Goal: Task Accomplishment & Management: Manage account settings

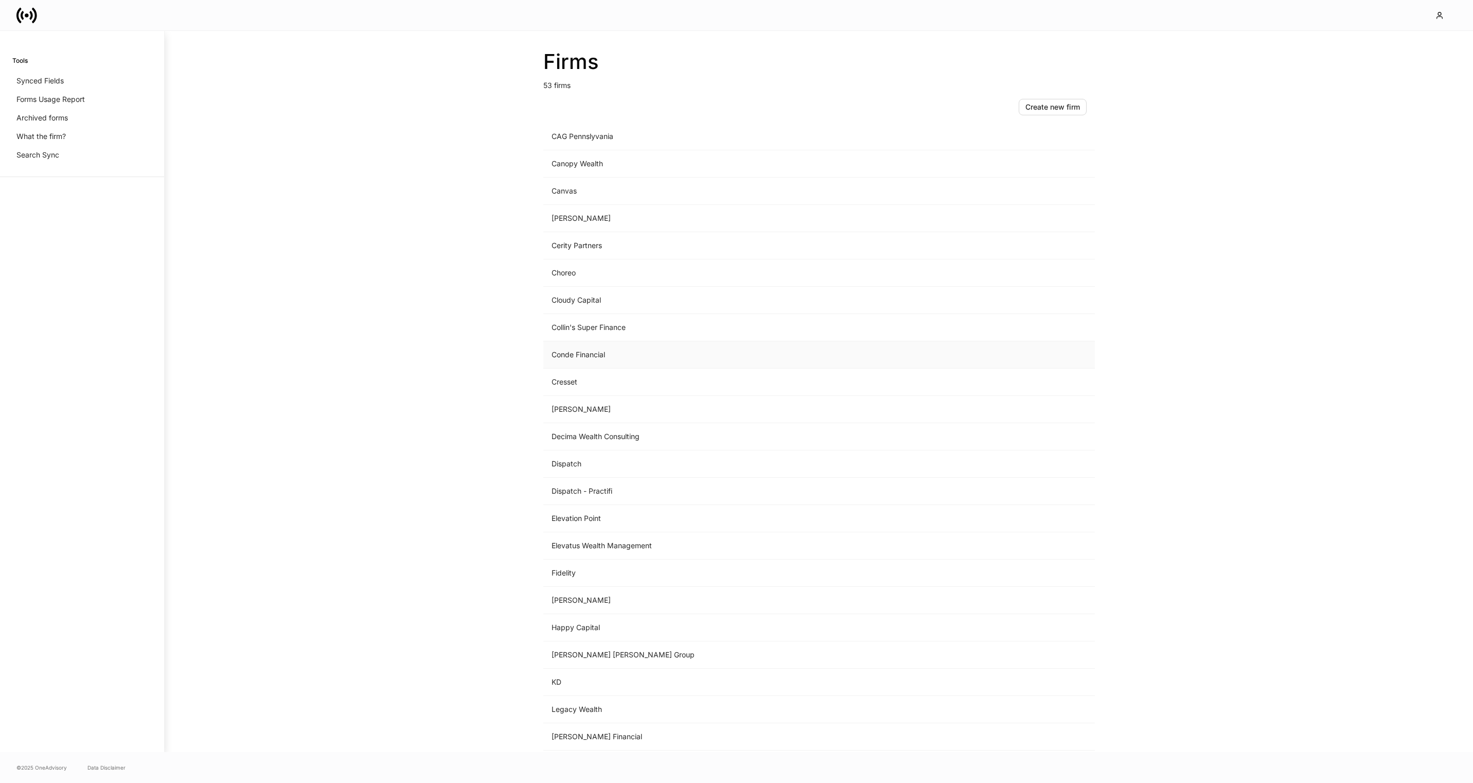
scroll to position [261, 0]
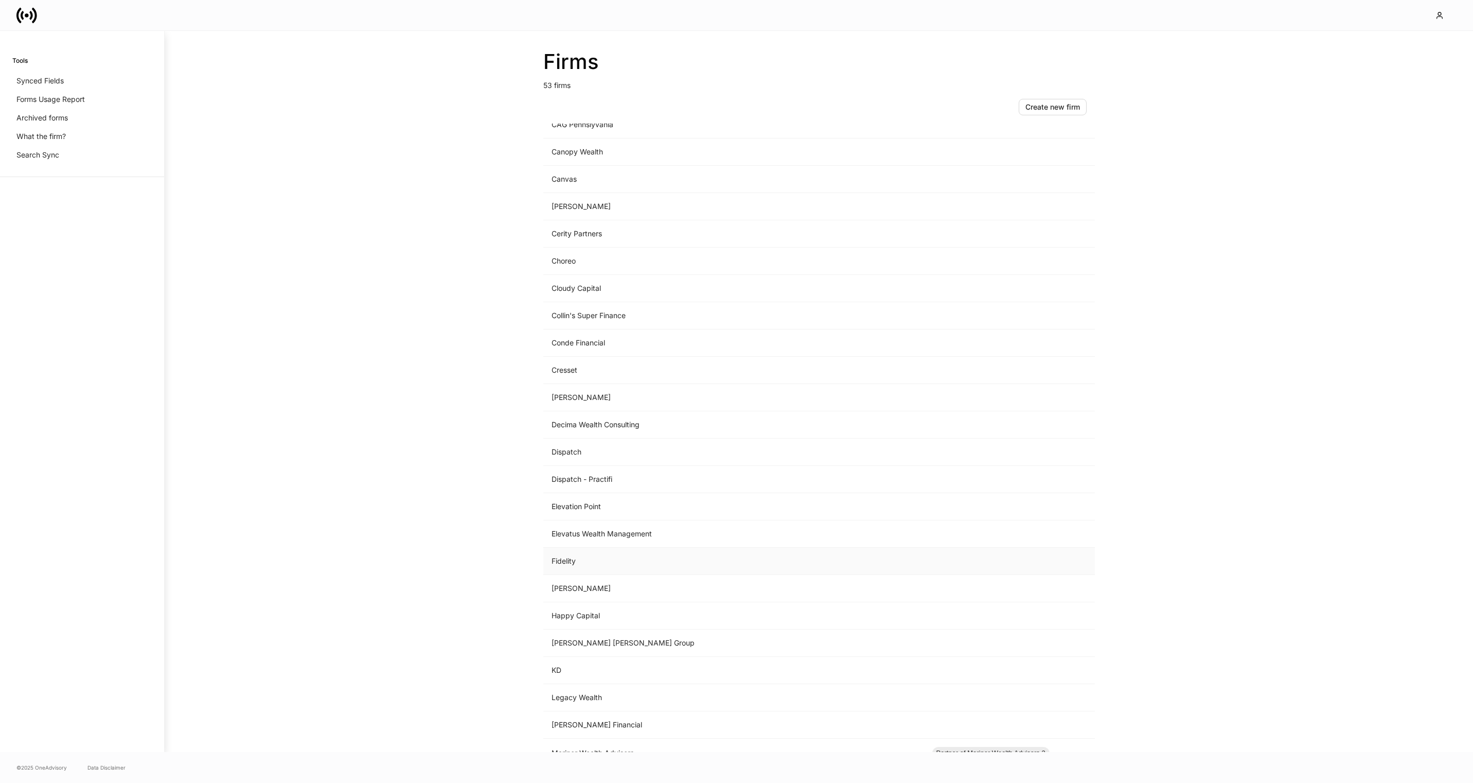
click at [624, 566] on td "Fidelity" at bounding box center [733, 560] width 381 height 27
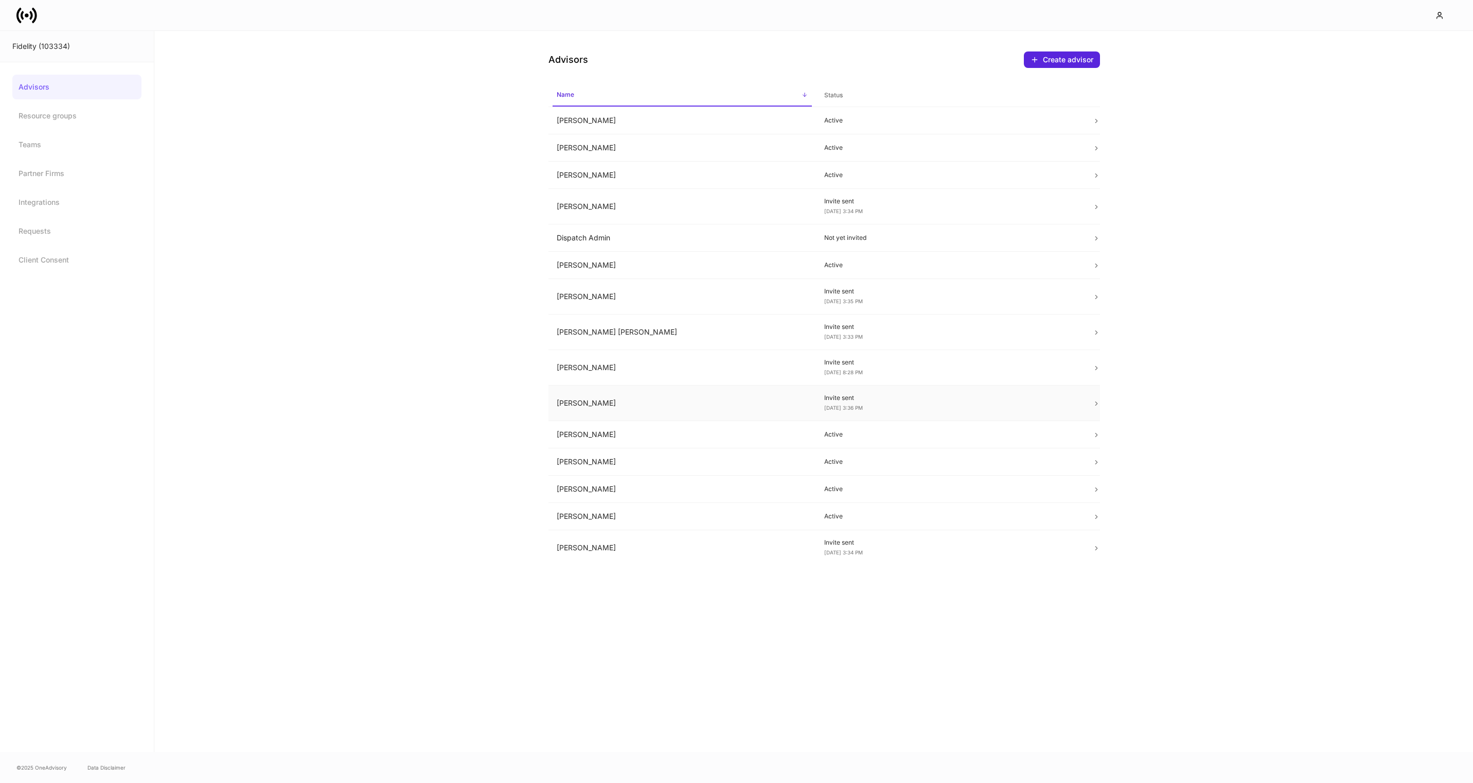
click at [680, 399] on td "[PERSON_NAME]" at bounding box center [682, 403] width 268 height 36
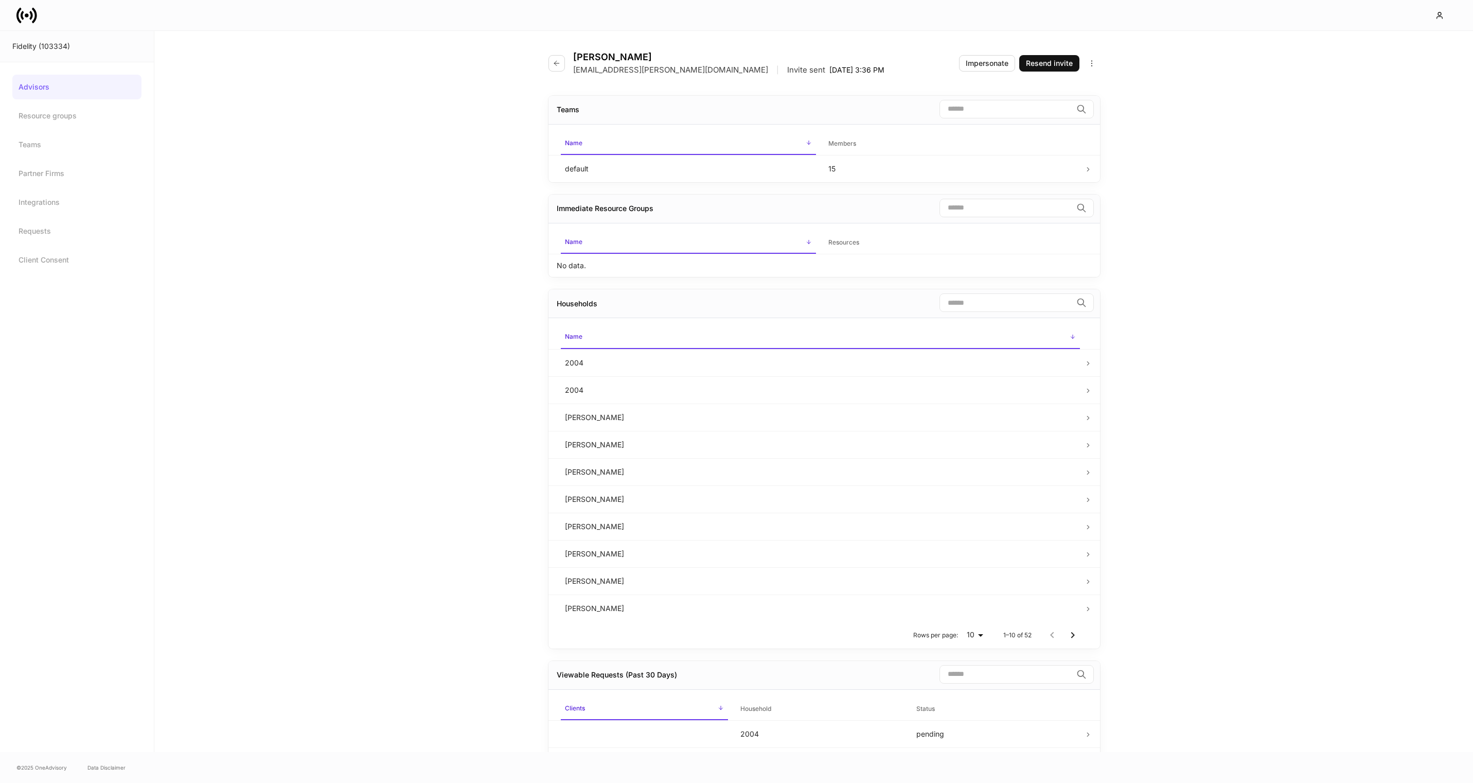
click at [445, 287] on div "Kayla Vicente Kayla.Vicente@fmr.com | Invite sent Sep 24, 3:36 PM Impersonate R…" at bounding box center [813, 391] width 1319 height 721
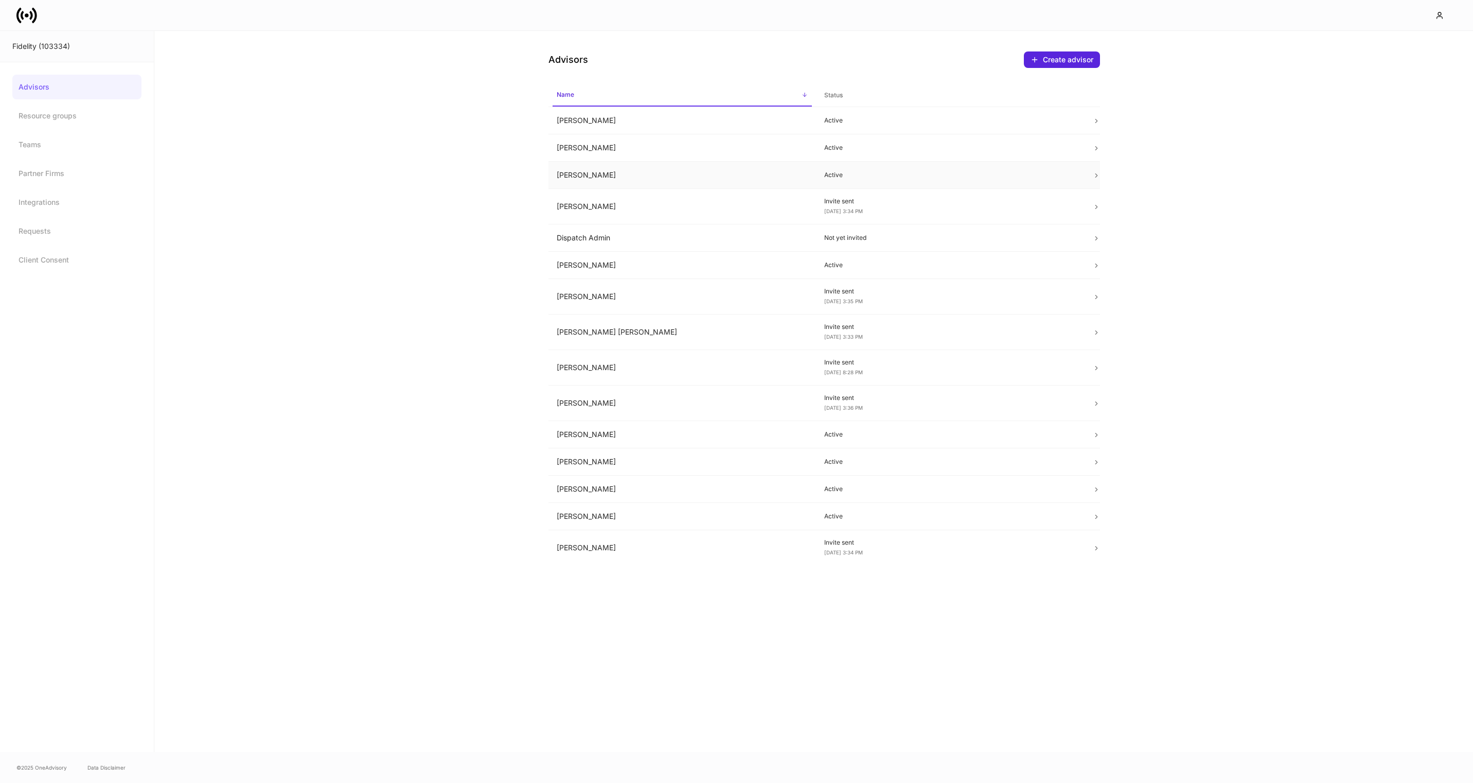
click at [1089, 175] on td at bounding box center [1092, 175] width 16 height 27
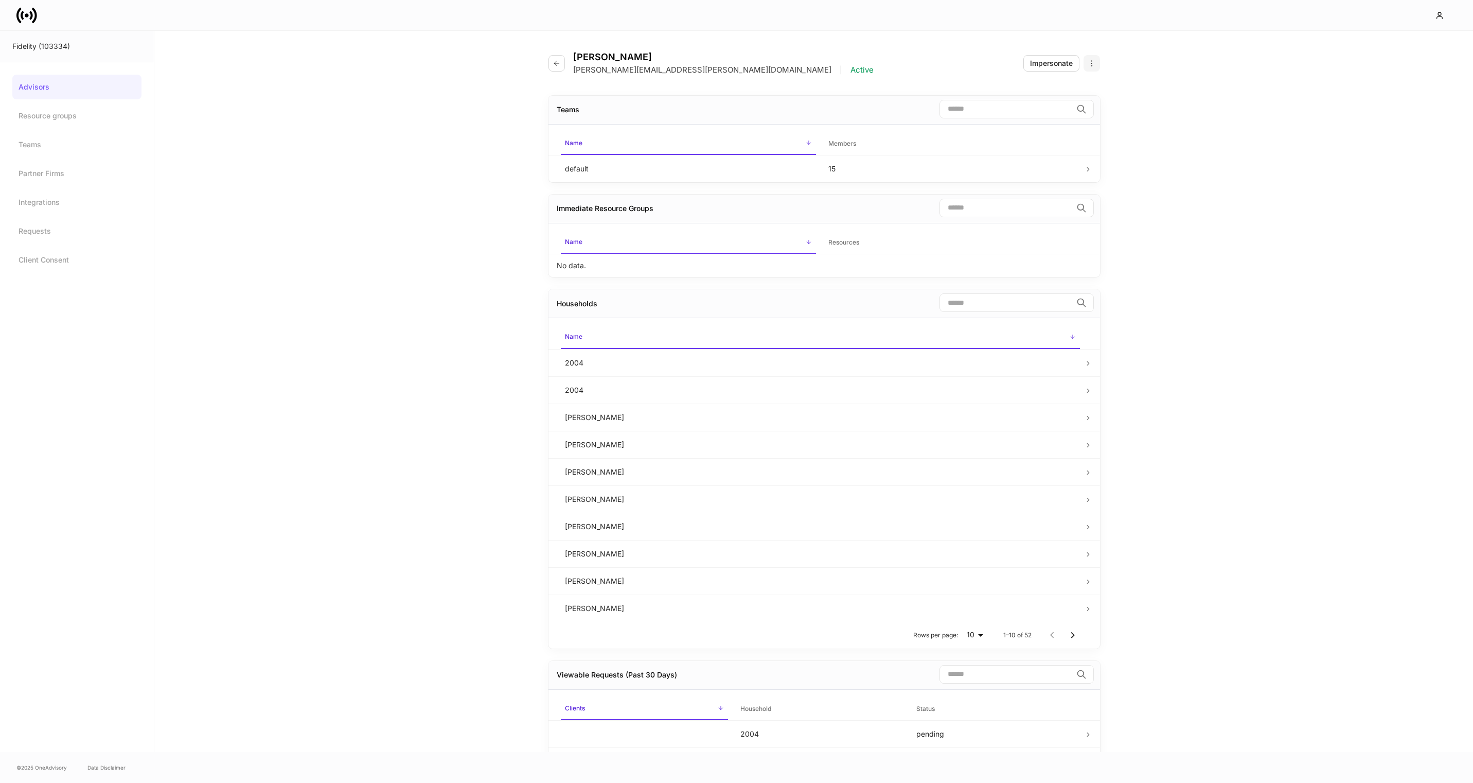
click at [1097, 62] on button "button" at bounding box center [1092, 63] width 16 height 16
click at [1065, 104] on p "Disable advisor account" at bounding box center [1050, 104] width 81 height 10
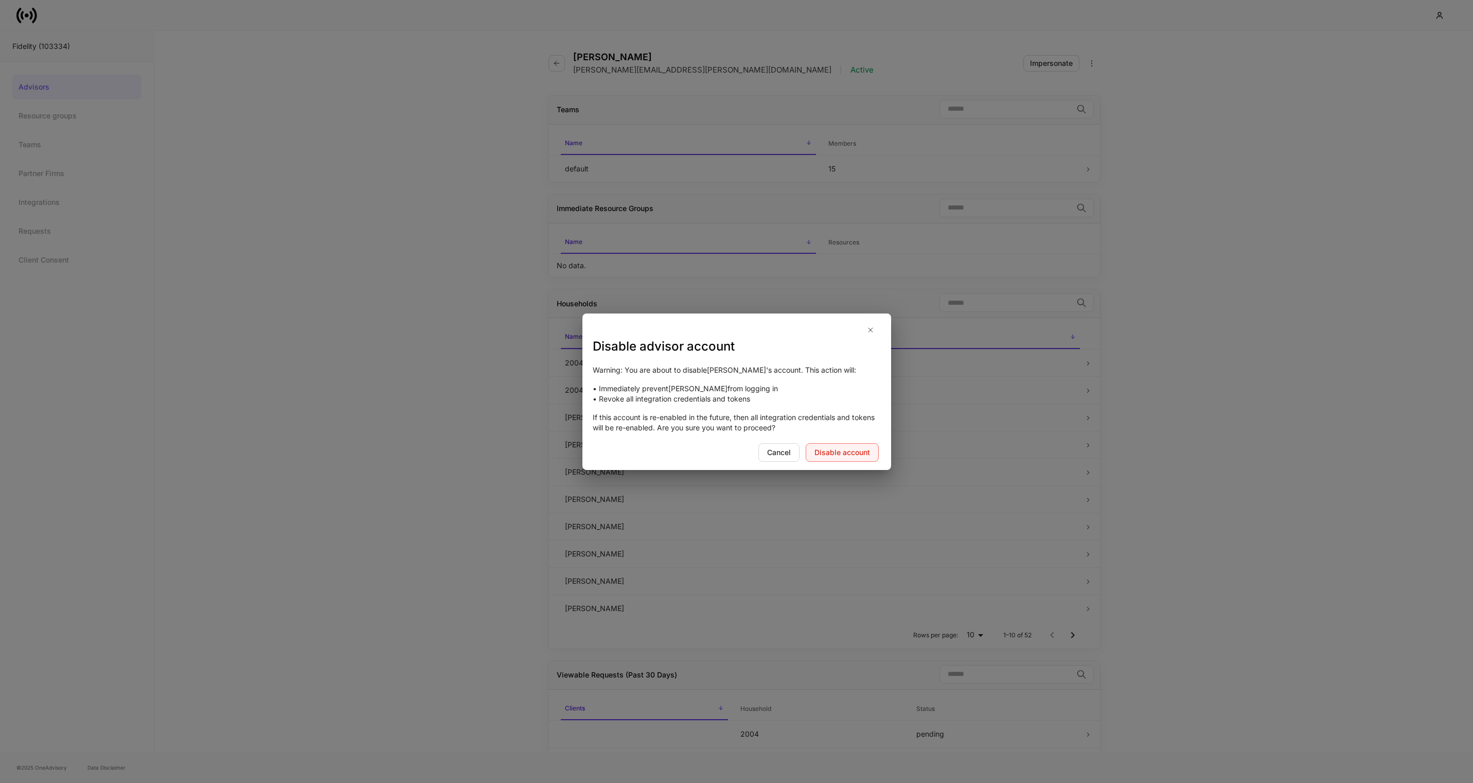
click at [833, 450] on div "Disable account" at bounding box center [842, 452] width 56 height 10
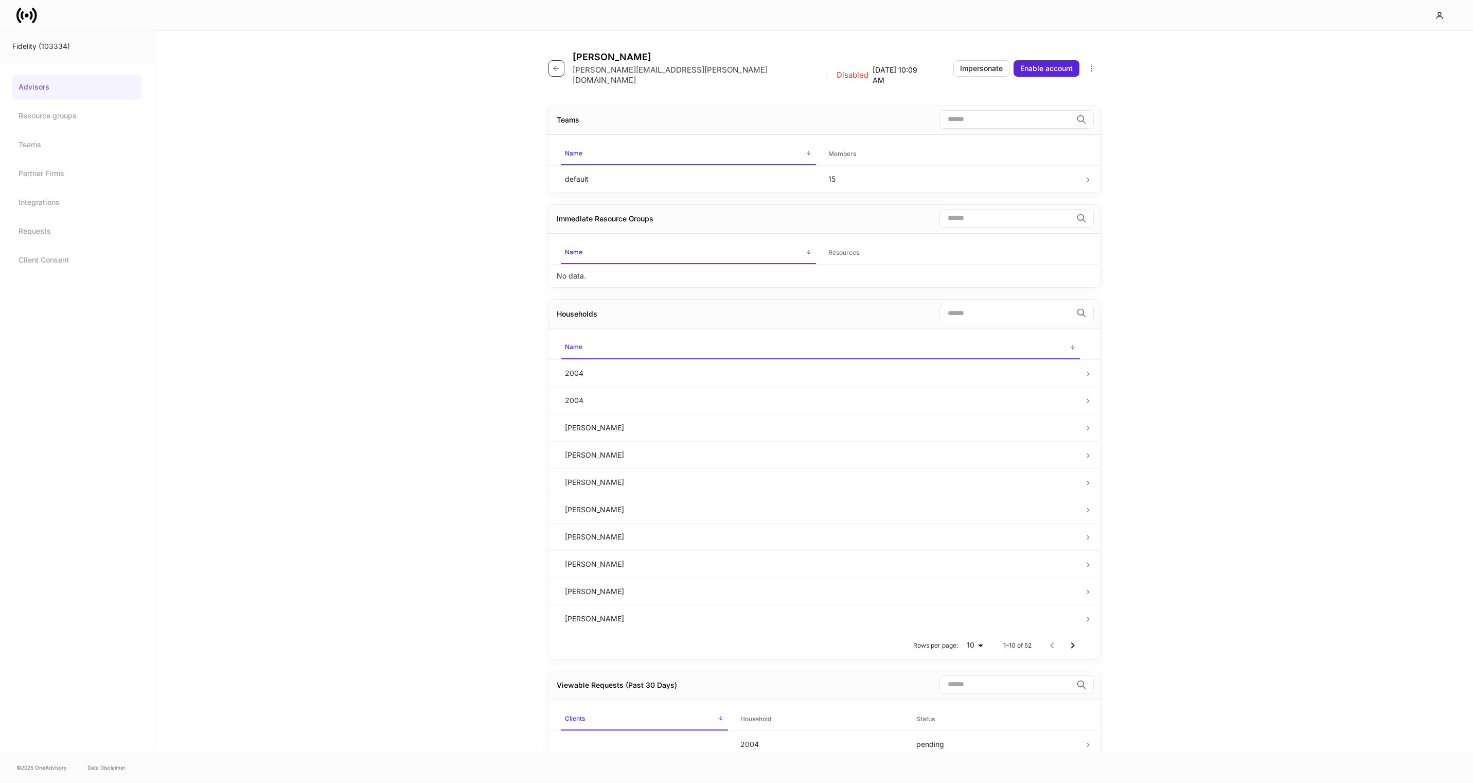
click at [558, 66] on icon "button" at bounding box center [556, 68] width 8 height 8
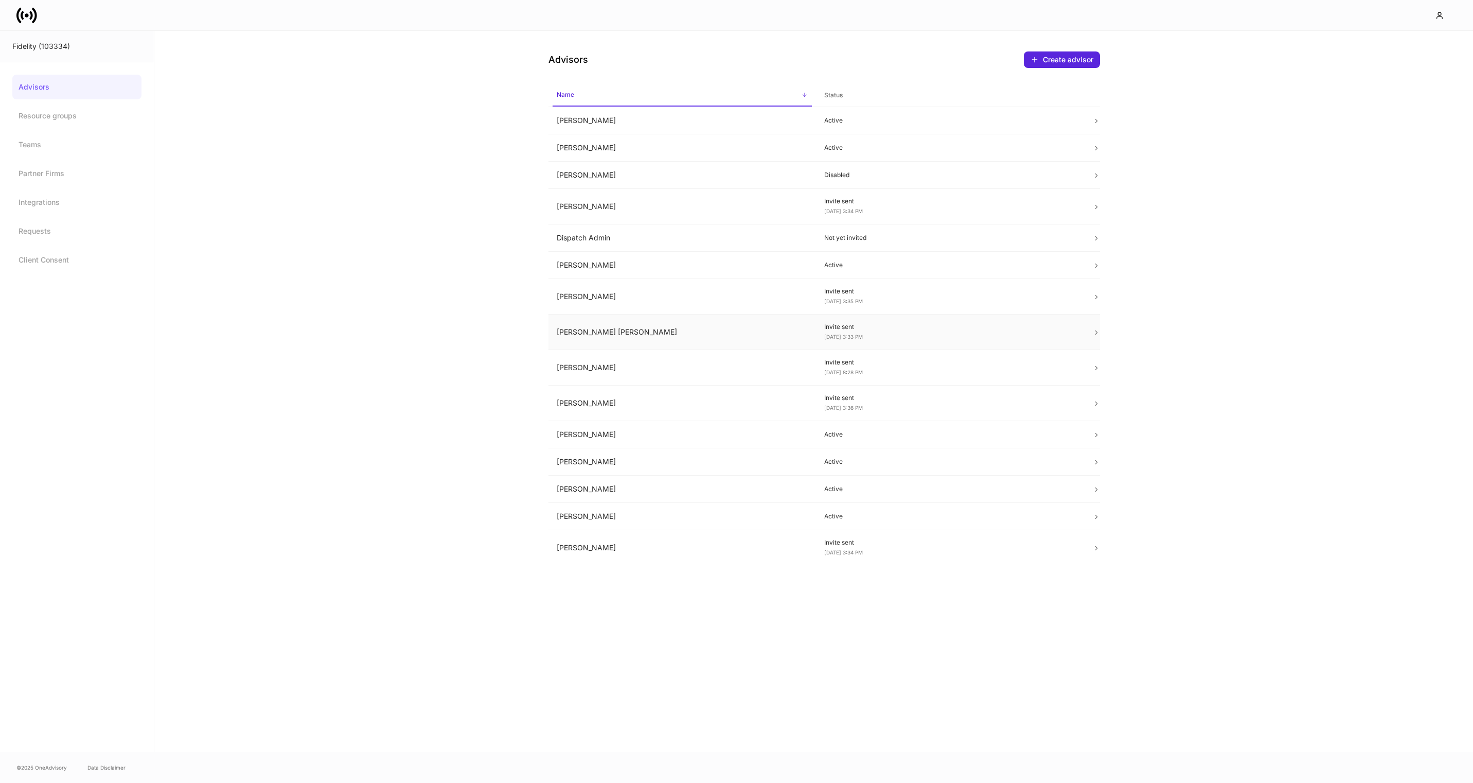
click at [1095, 332] on icon at bounding box center [1096, 332] width 7 height 7
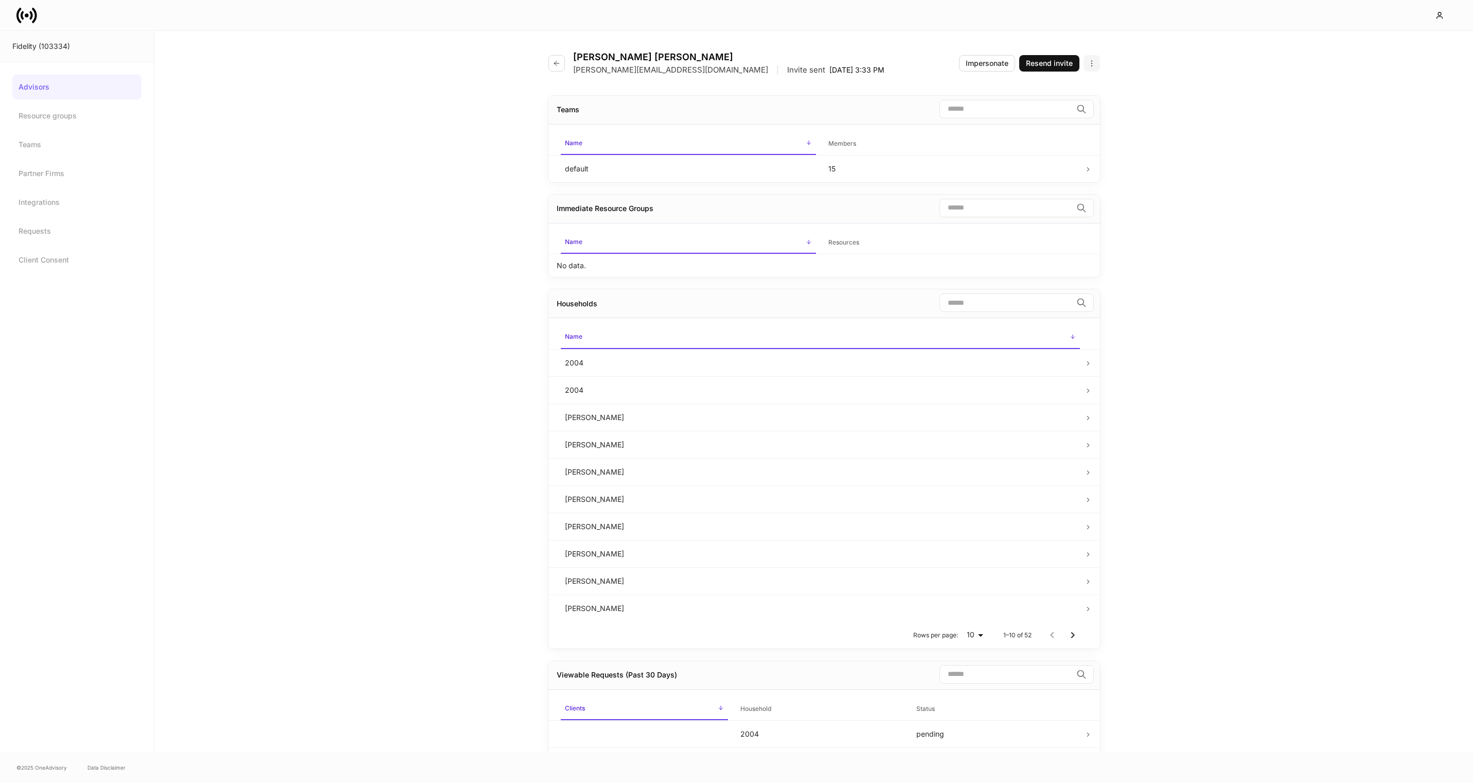
click at [1094, 67] on button "button" at bounding box center [1092, 63] width 16 height 16
click at [1071, 104] on p "Disable advisor account" at bounding box center [1050, 104] width 81 height 10
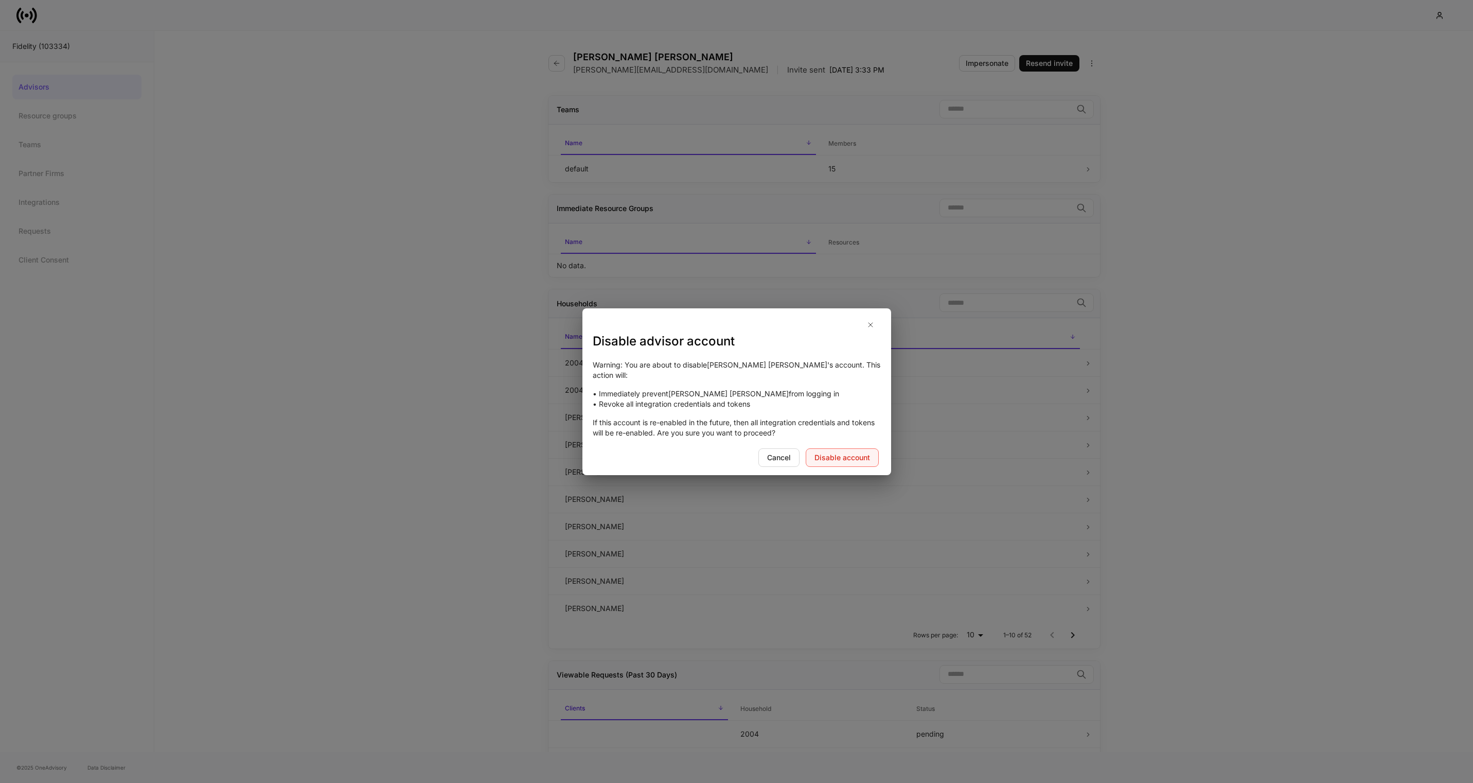
click at [839, 461] on div "Disable account" at bounding box center [842, 457] width 56 height 10
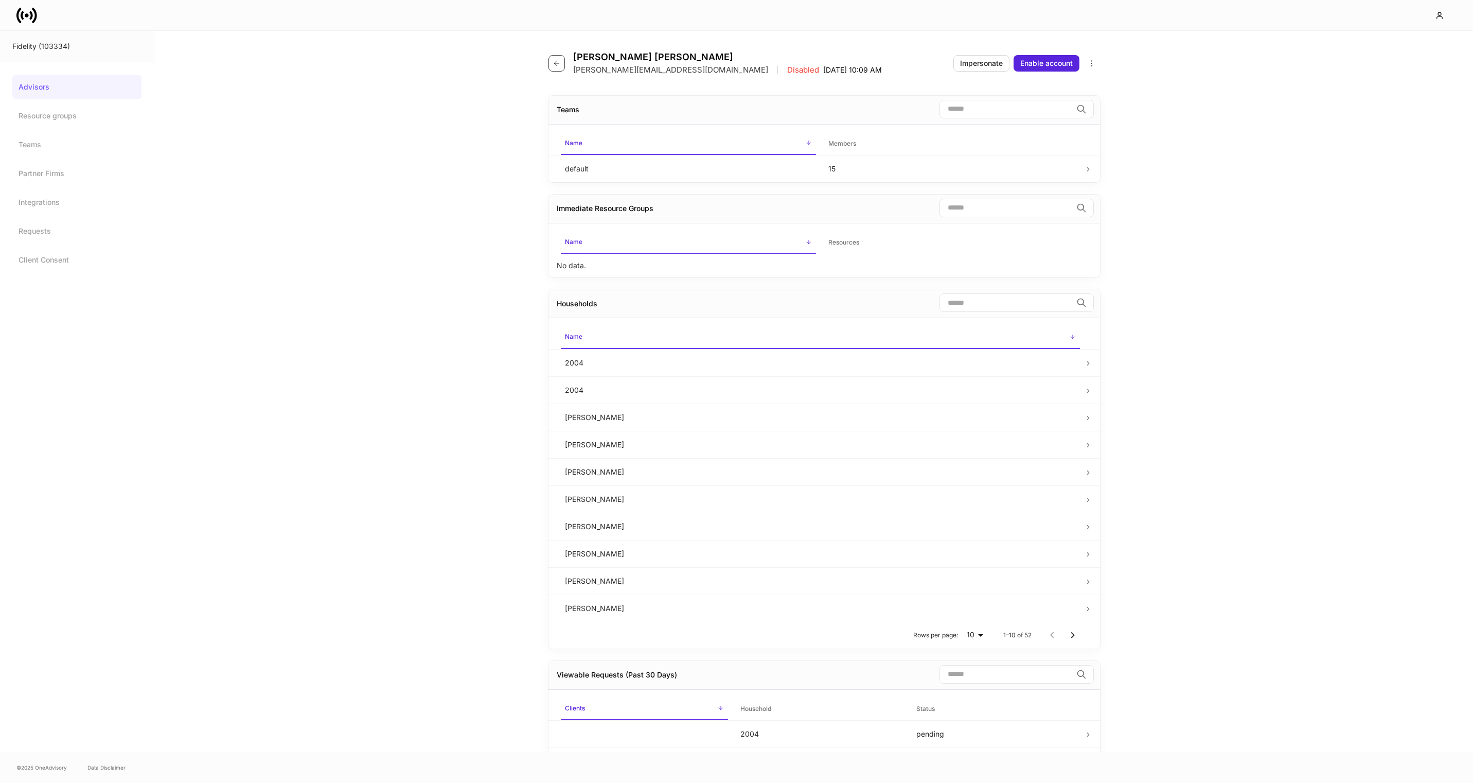
click at [555, 68] on button "button" at bounding box center [556, 63] width 16 height 16
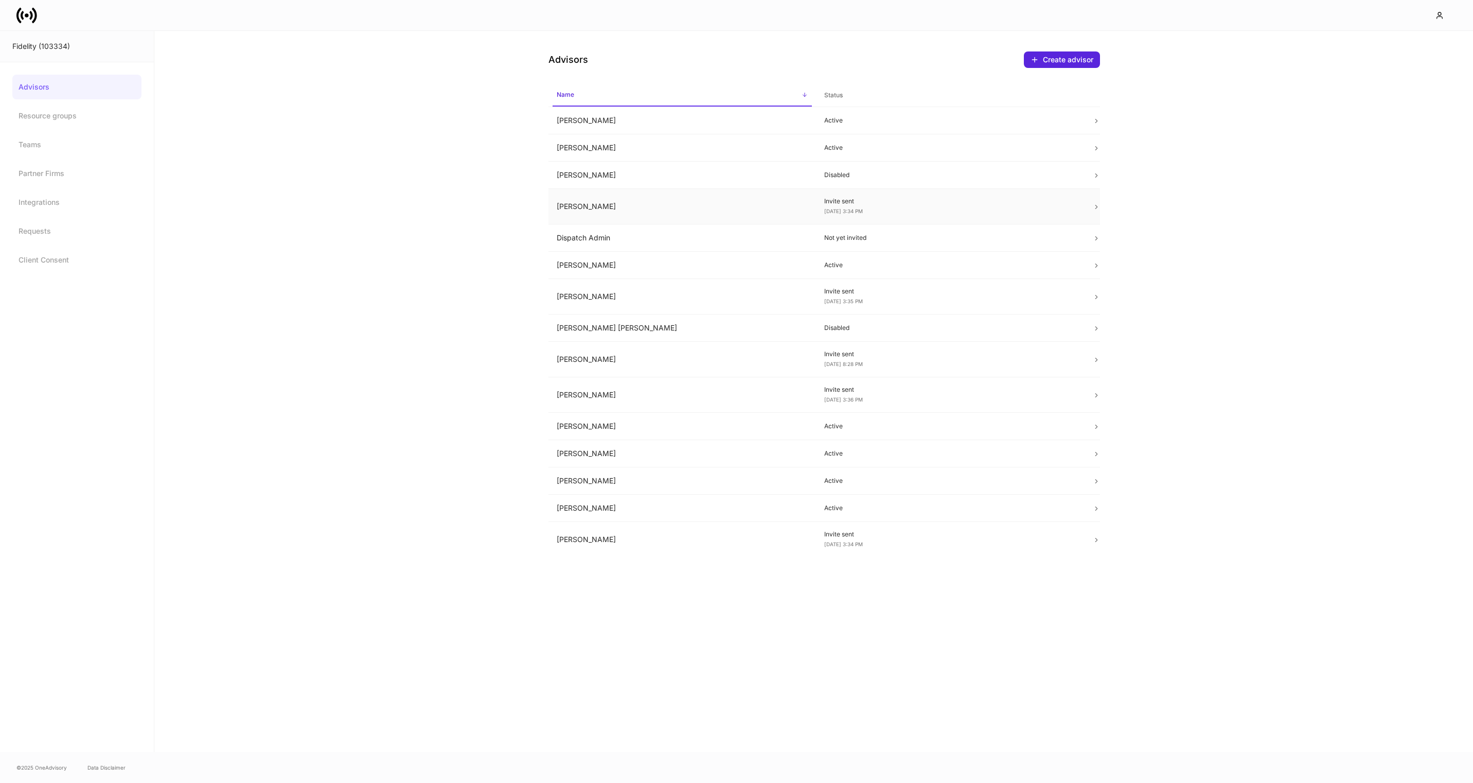
click at [1093, 208] on icon at bounding box center [1096, 206] width 7 height 7
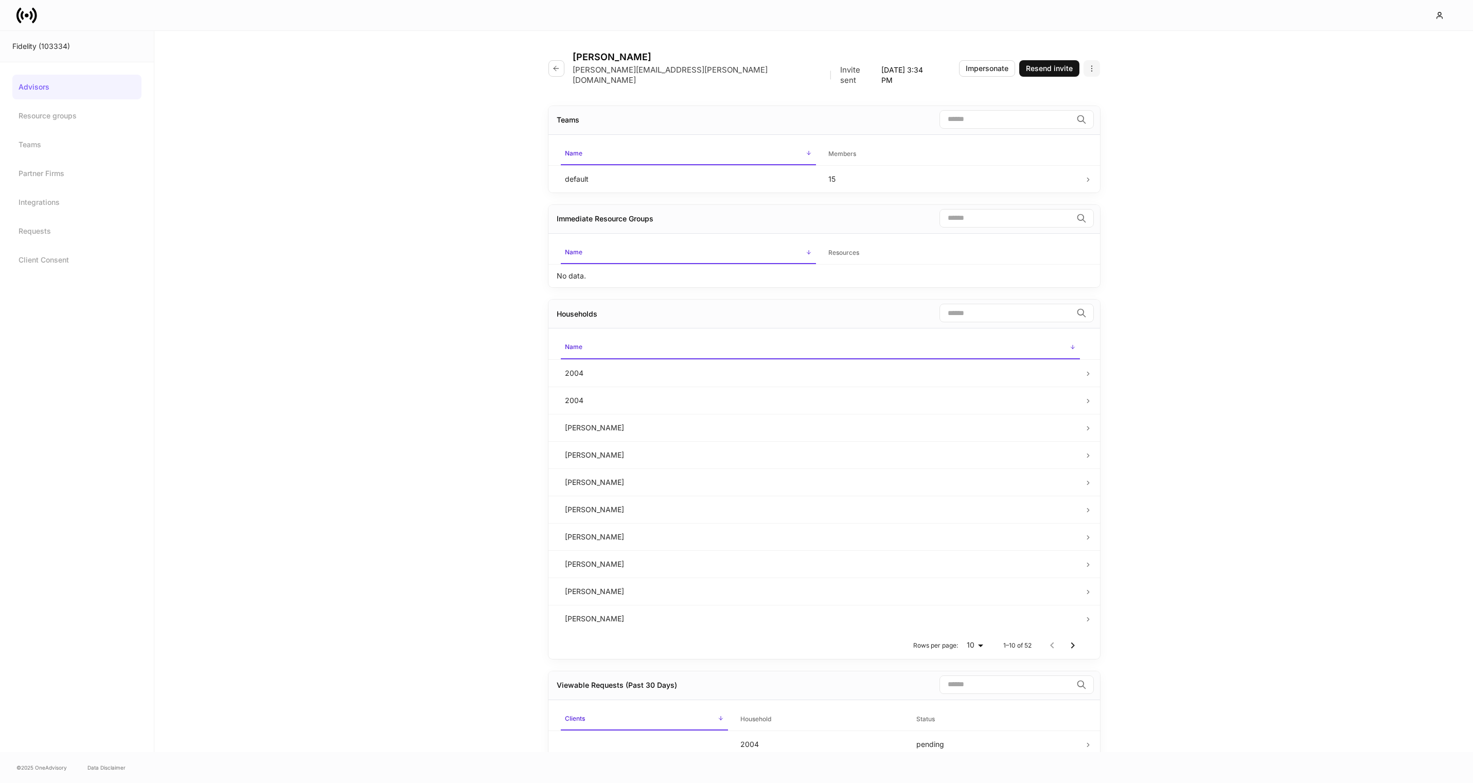
click at [1094, 66] on icon "button" at bounding box center [1092, 68] width 8 height 8
click at [1050, 109] on p "Disable advisor account" at bounding box center [1050, 104] width 81 height 10
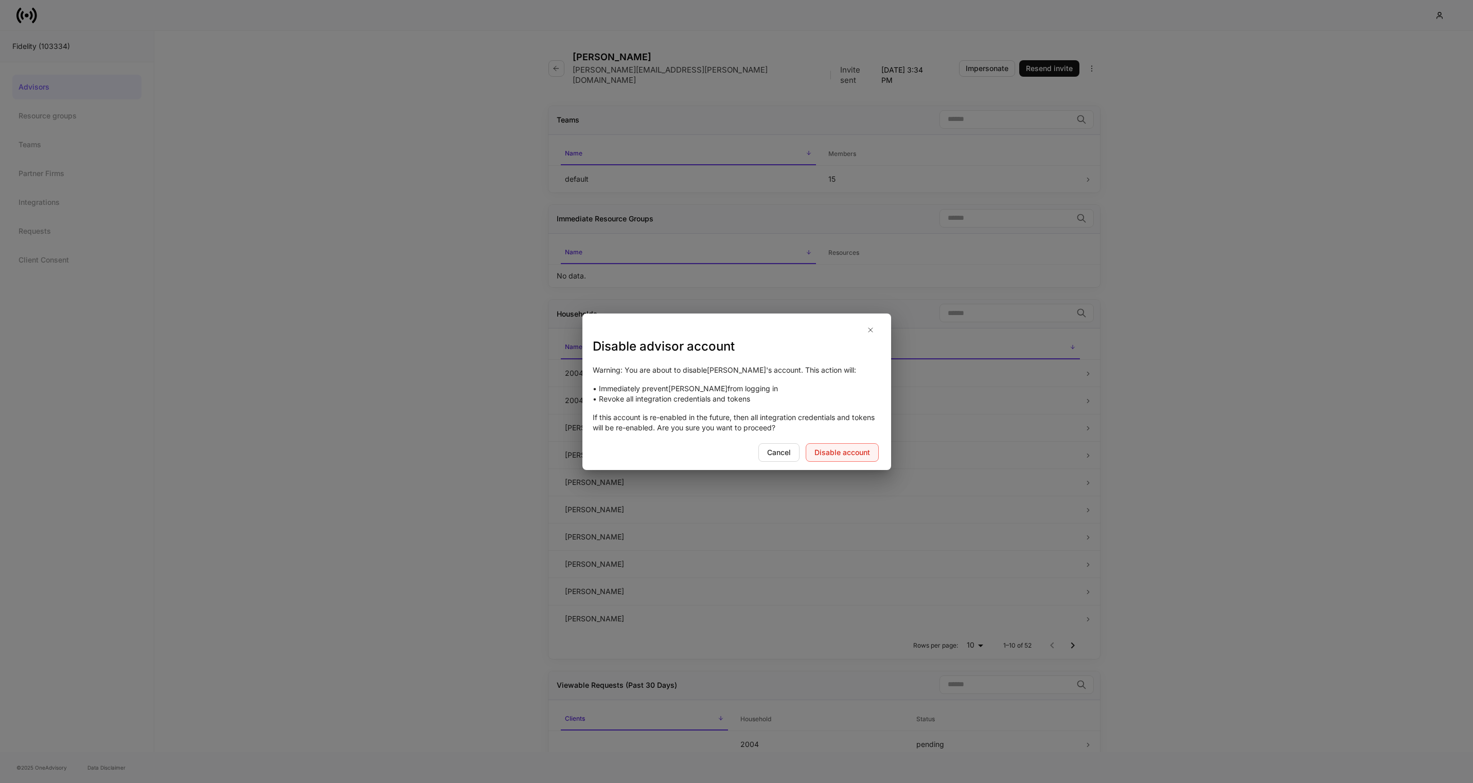
click at [846, 451] on div "Disable account" at bounding box center [842, 452] width 56 height 10
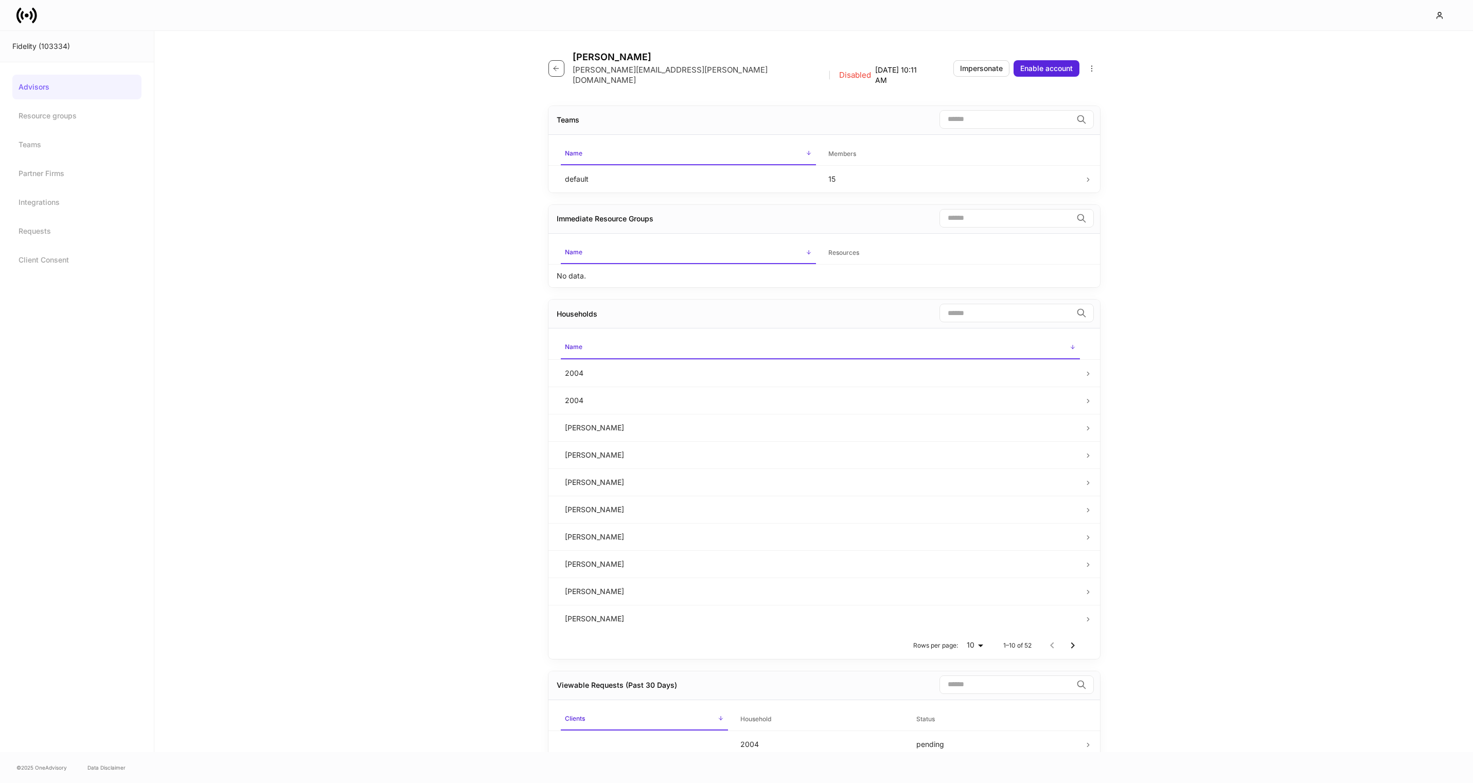
click at [557, 60] on button "button" at bounding box center [556, 68] width 16 height 16
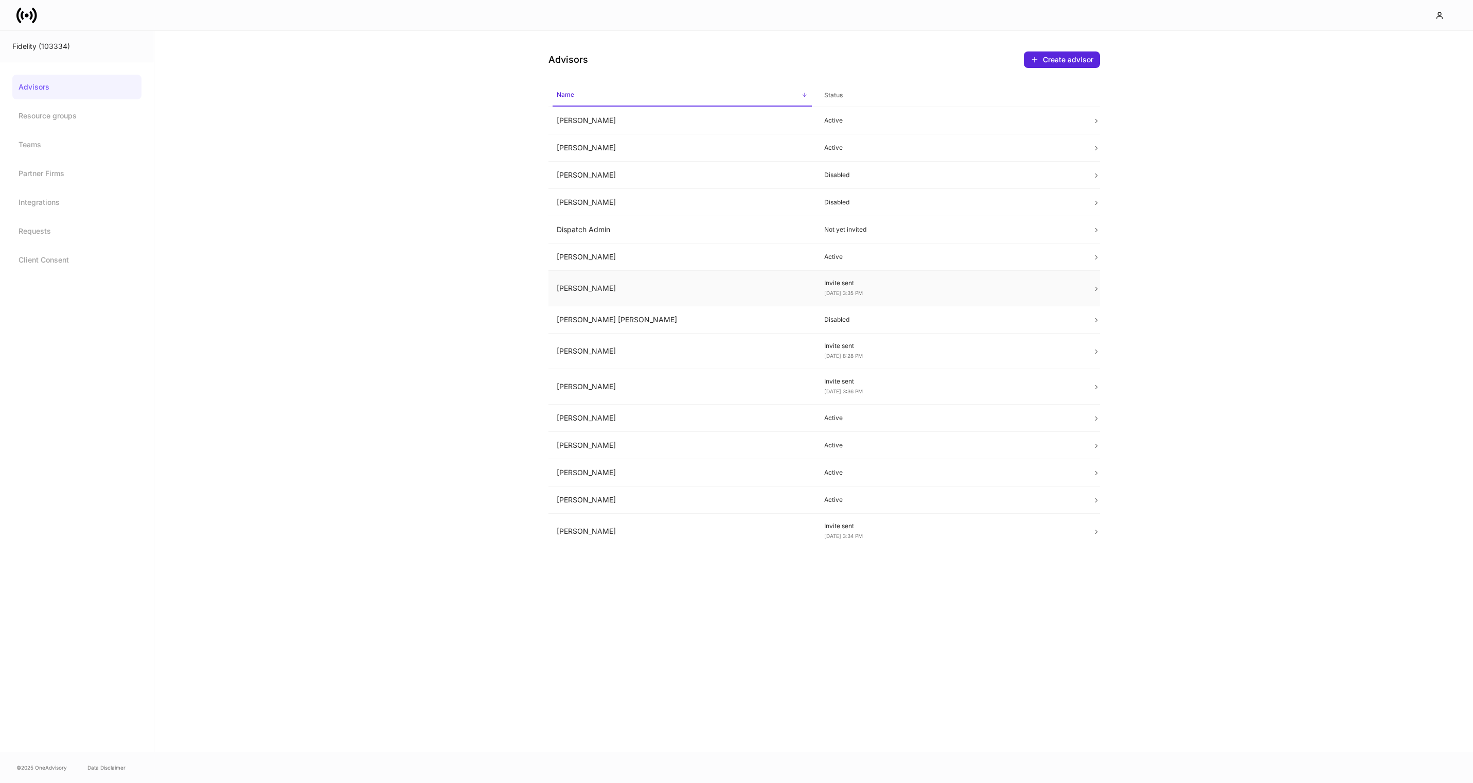
click at [1070, 291] on div "Invite sent Sep 24, 3:35 PM" at bounding box center [950, 288] width 252 height 19
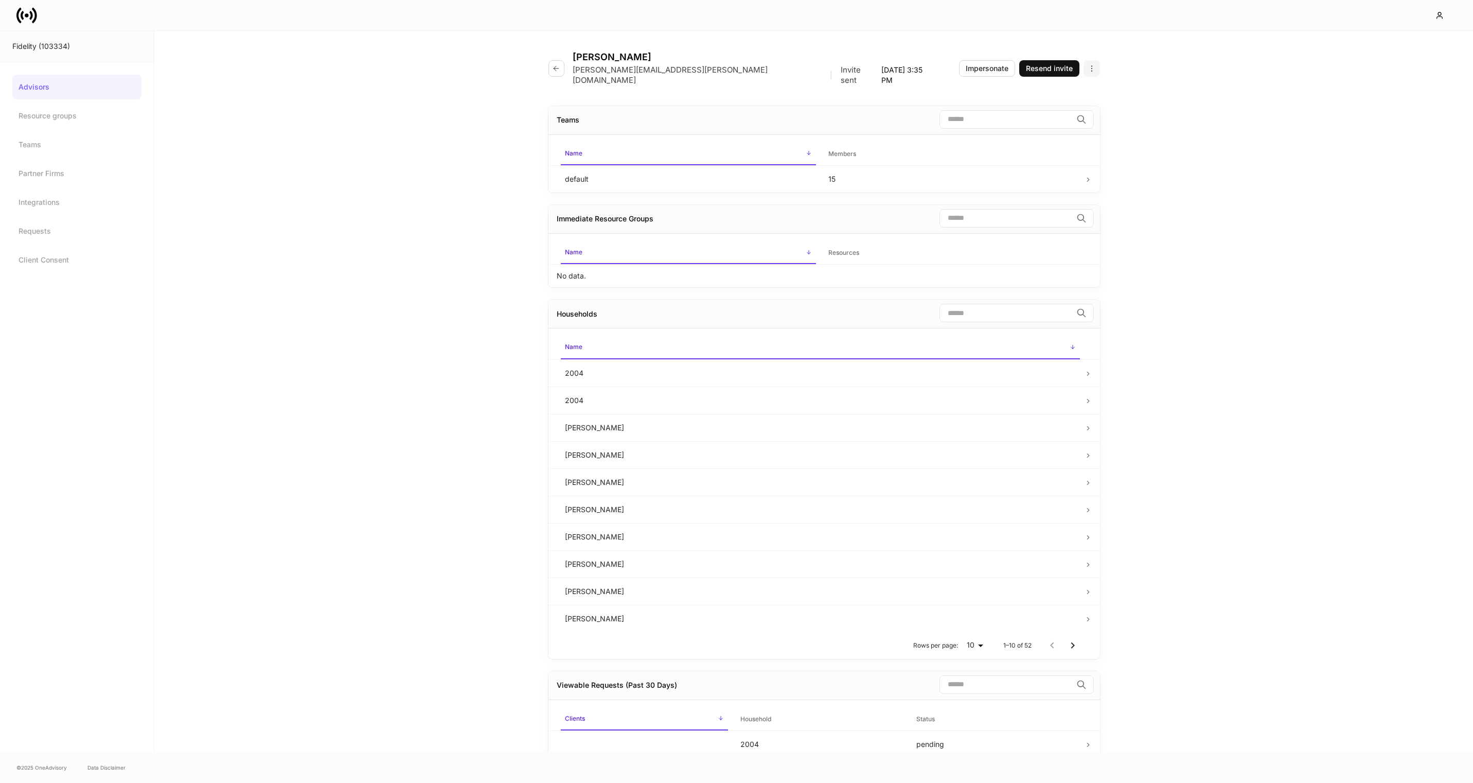
click at [1093, 64] on icon "button" at bounding box center [1092, 68] width 8 height 8
click at [1068, 105] on p "Disable advisor account" at bounding box center [1050, 104] width 81 height 10
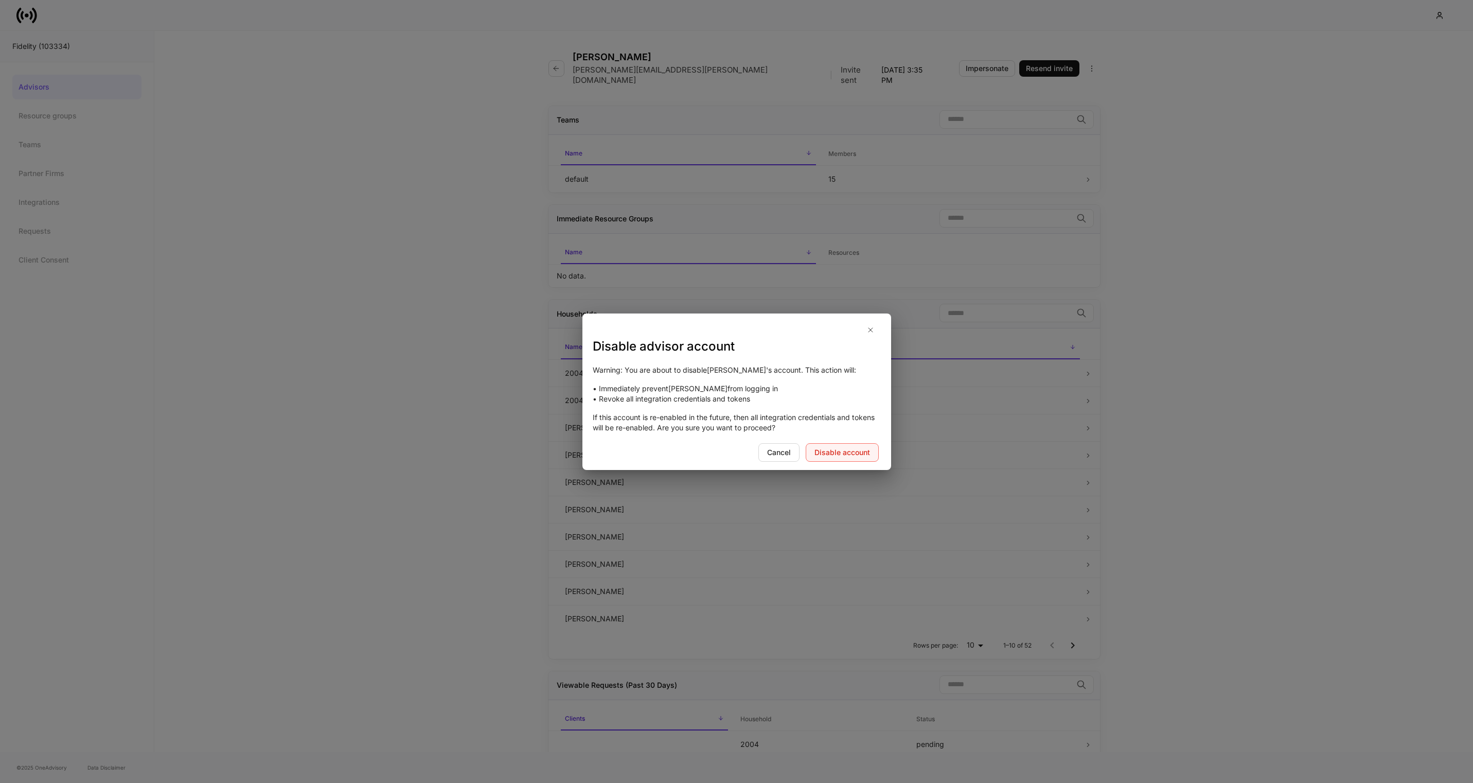
click at [857, 450] on div "Disable account" at bounding box center [842, 452] width 56 height 10
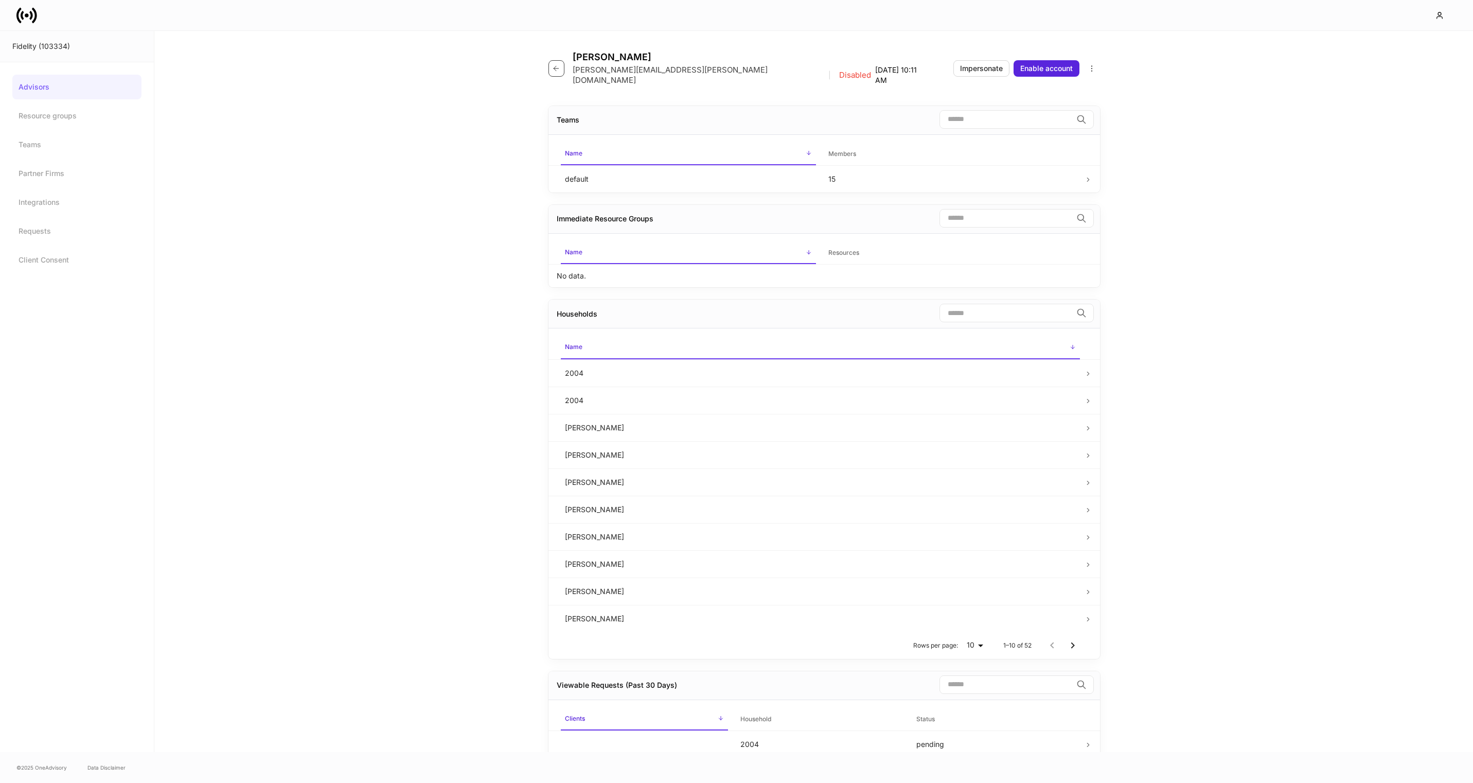
click at [558, 64] on icon "button" at bounding box center [556, 68] width 8 height 8
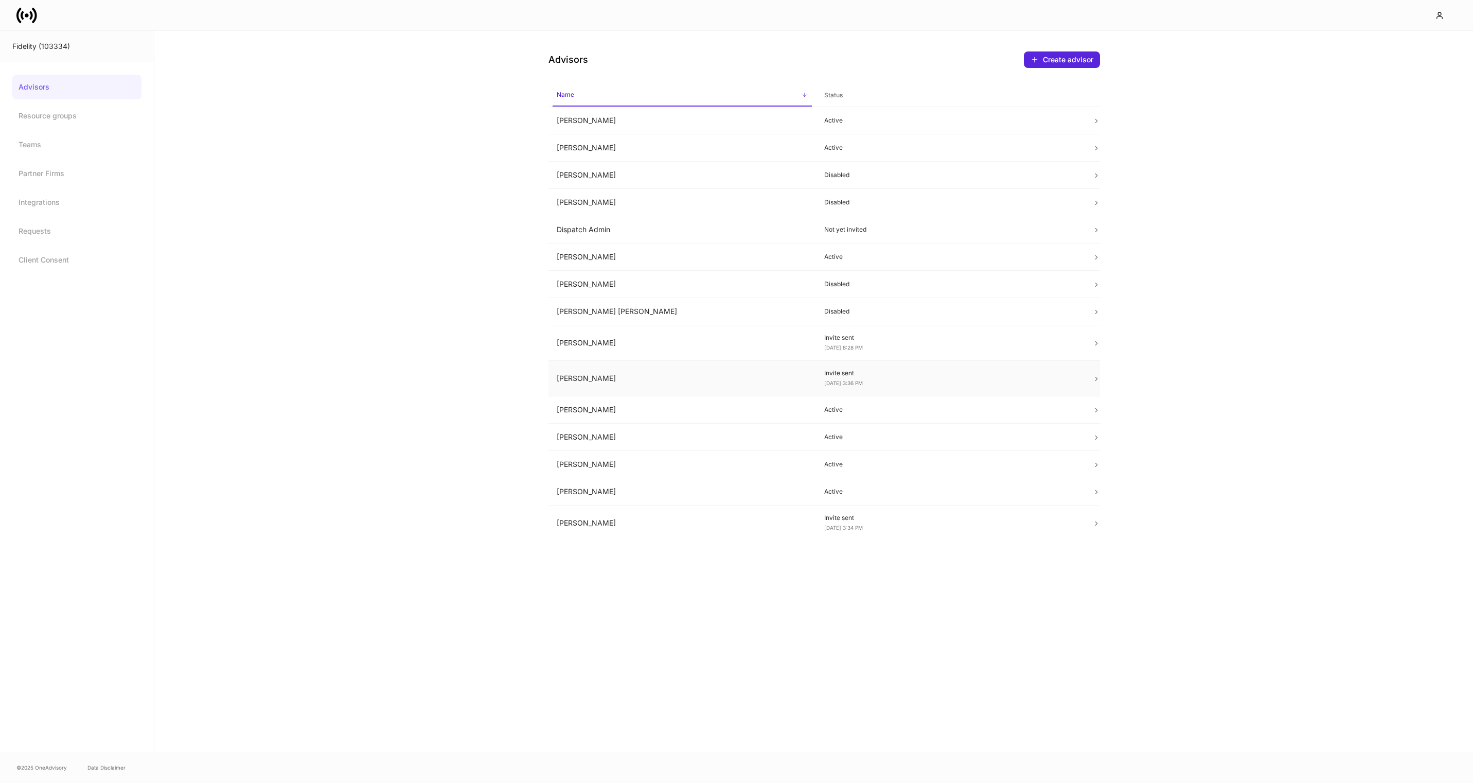
click at [734, 381] on td "[PERSON_NAME]" at bounding box center [682, 379] width 268 height 36
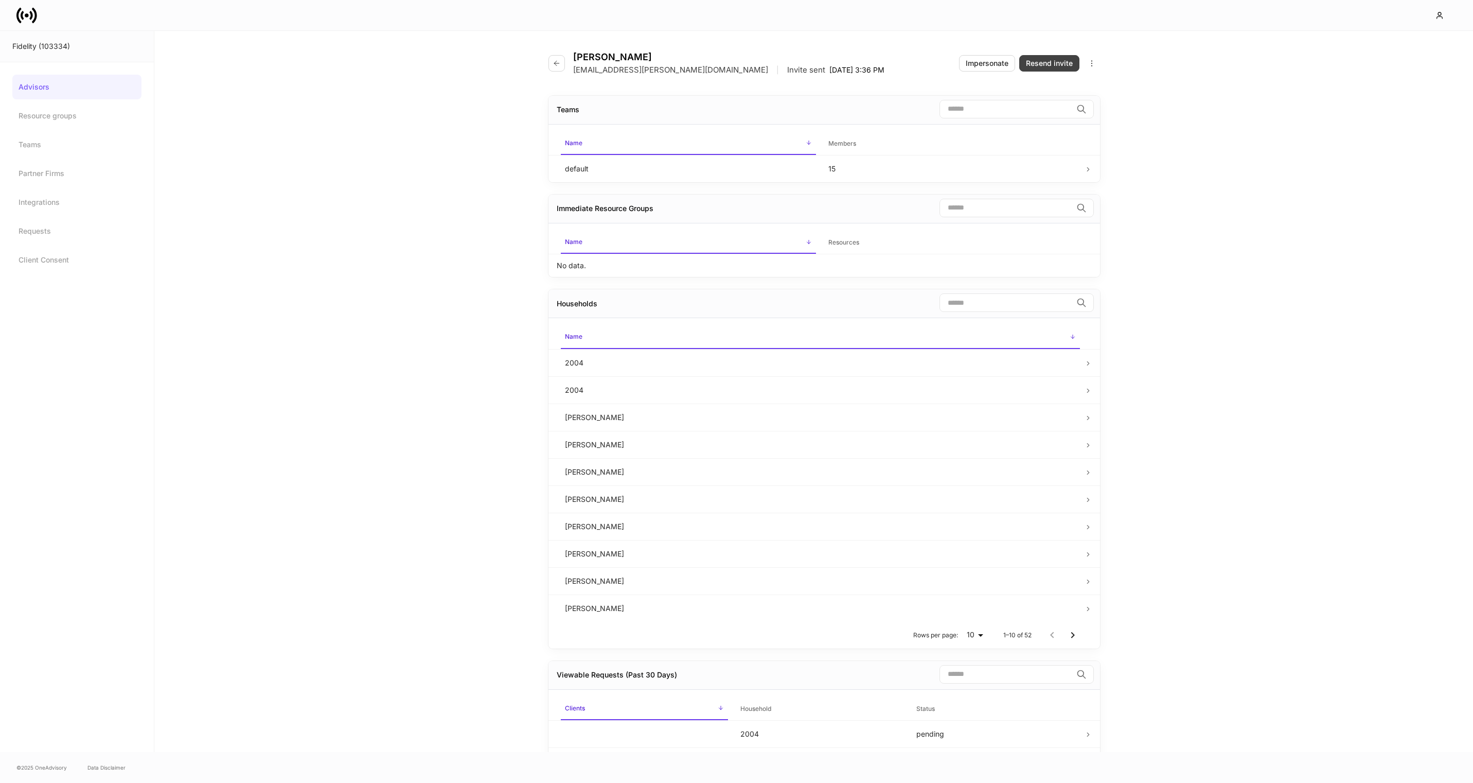
click at [1052, 64] on div "Resend invite" at bounding box center [1049, 63] width 47 height 10
click at [557, 64] on icon "button" at bounding box center [557, 63] width 8 height 8
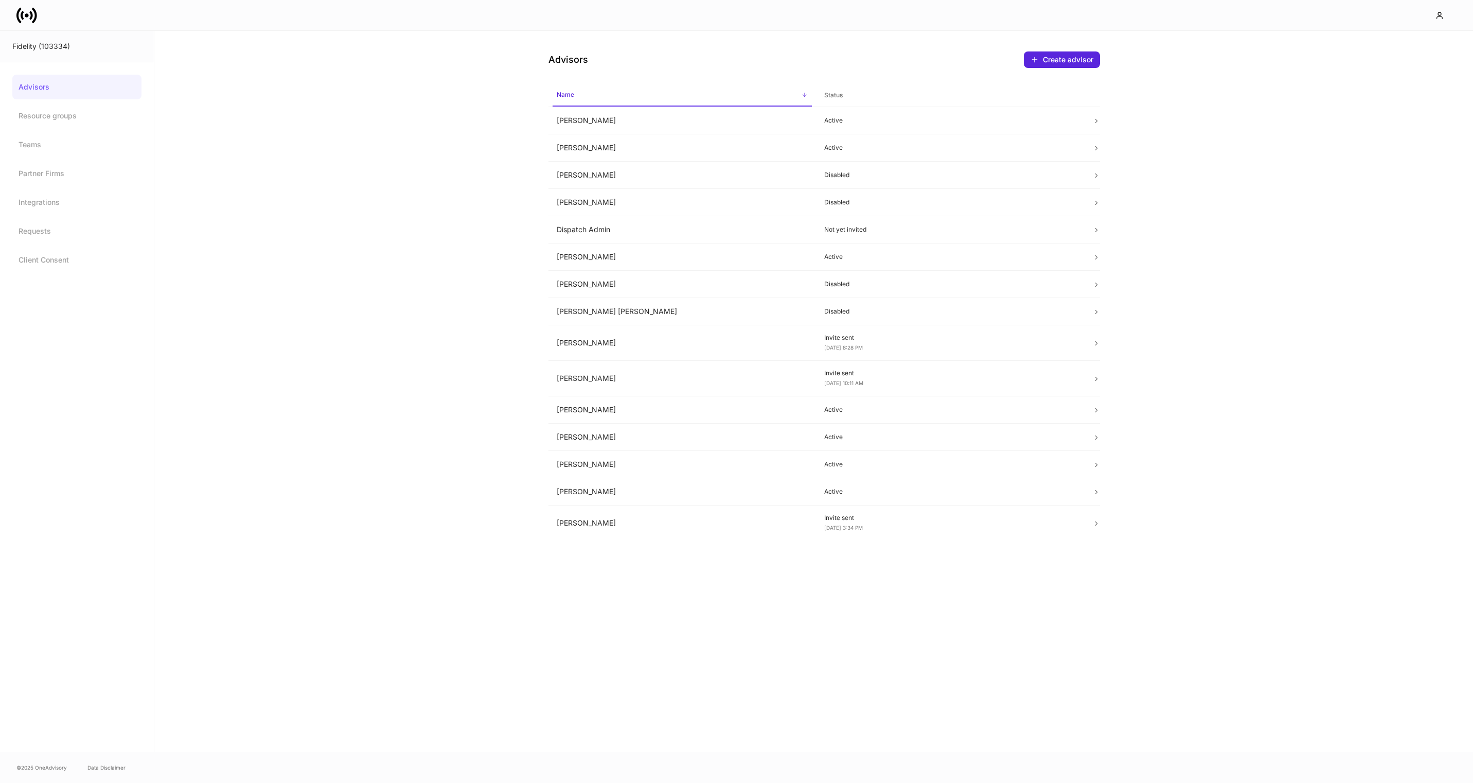
click at [462, 325] on div "Advisors Create advisor Name sorted ascending Status Aaron Hayter Active Alexan…" at bounding box center [813, 391] width 1319 height 721
click at [1061, 521] on p "Invite sent" at bounding box center [950, 517] width 252 height 8
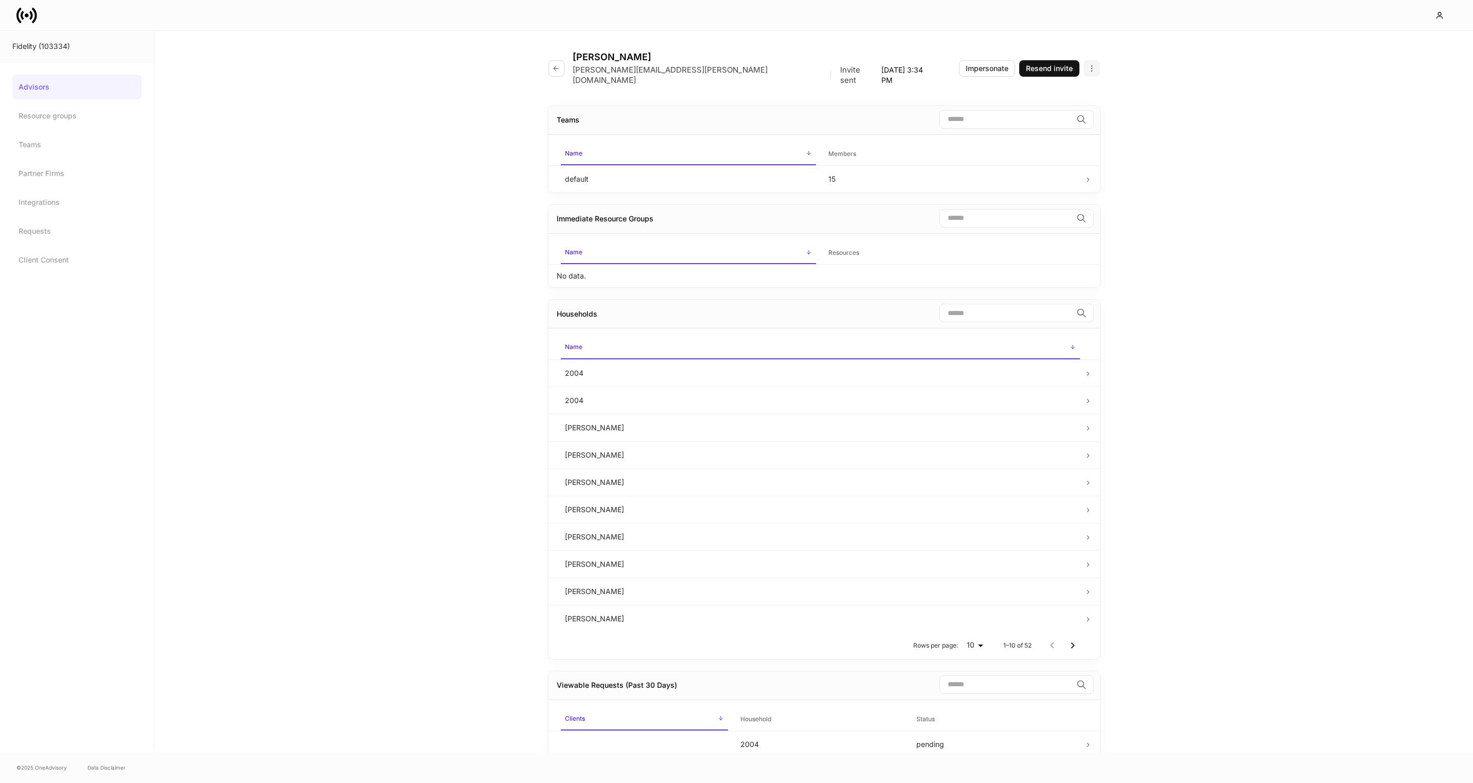
click at [1095, 60] on button "button" at bounding box center [1092, 68] width 16 height 16
click at [1058, 107] on p "Disable advisor account" at bounding box center [1050, 104] width 81 height 10
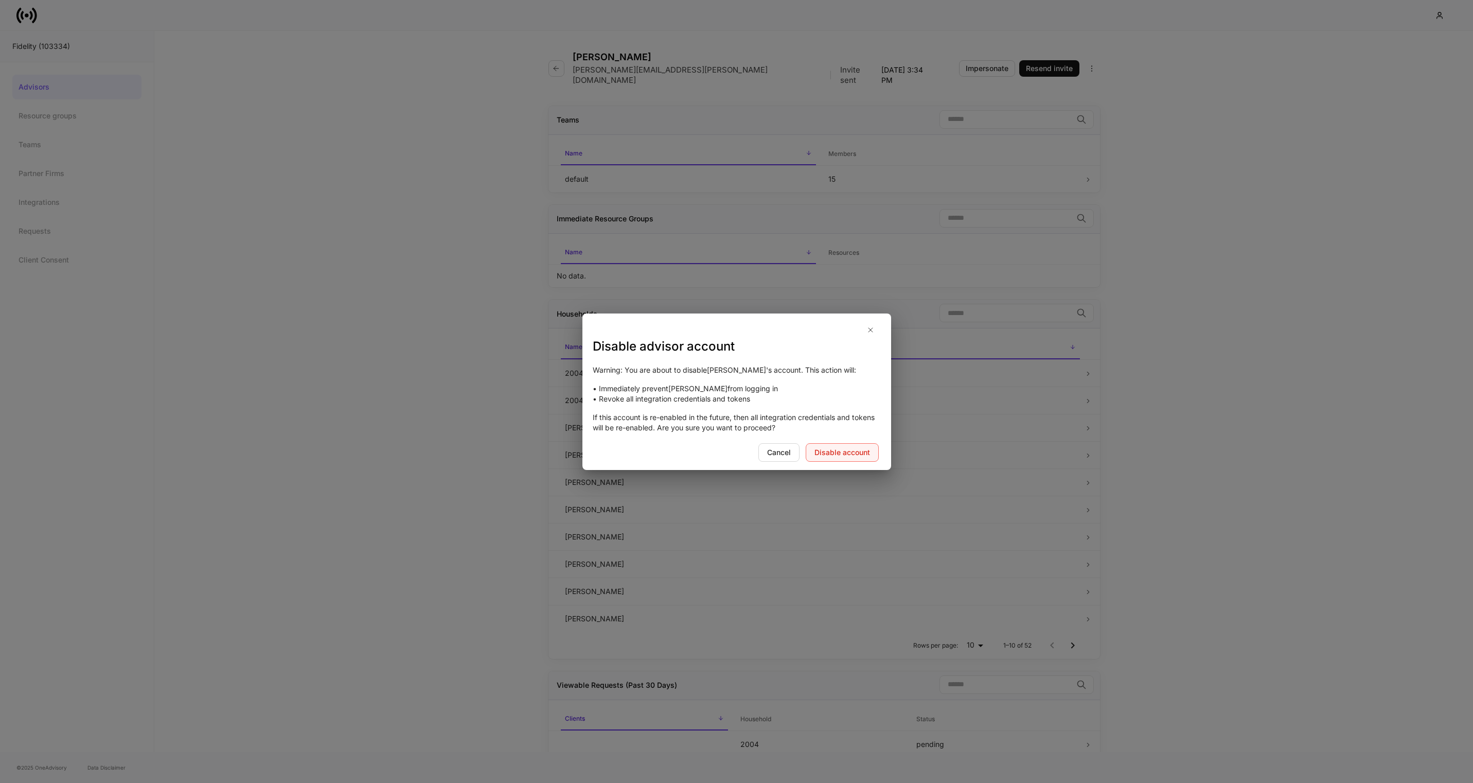
click at [843, 445] on button "Disable account" at bounding box center [842, 452] width 73 height 19
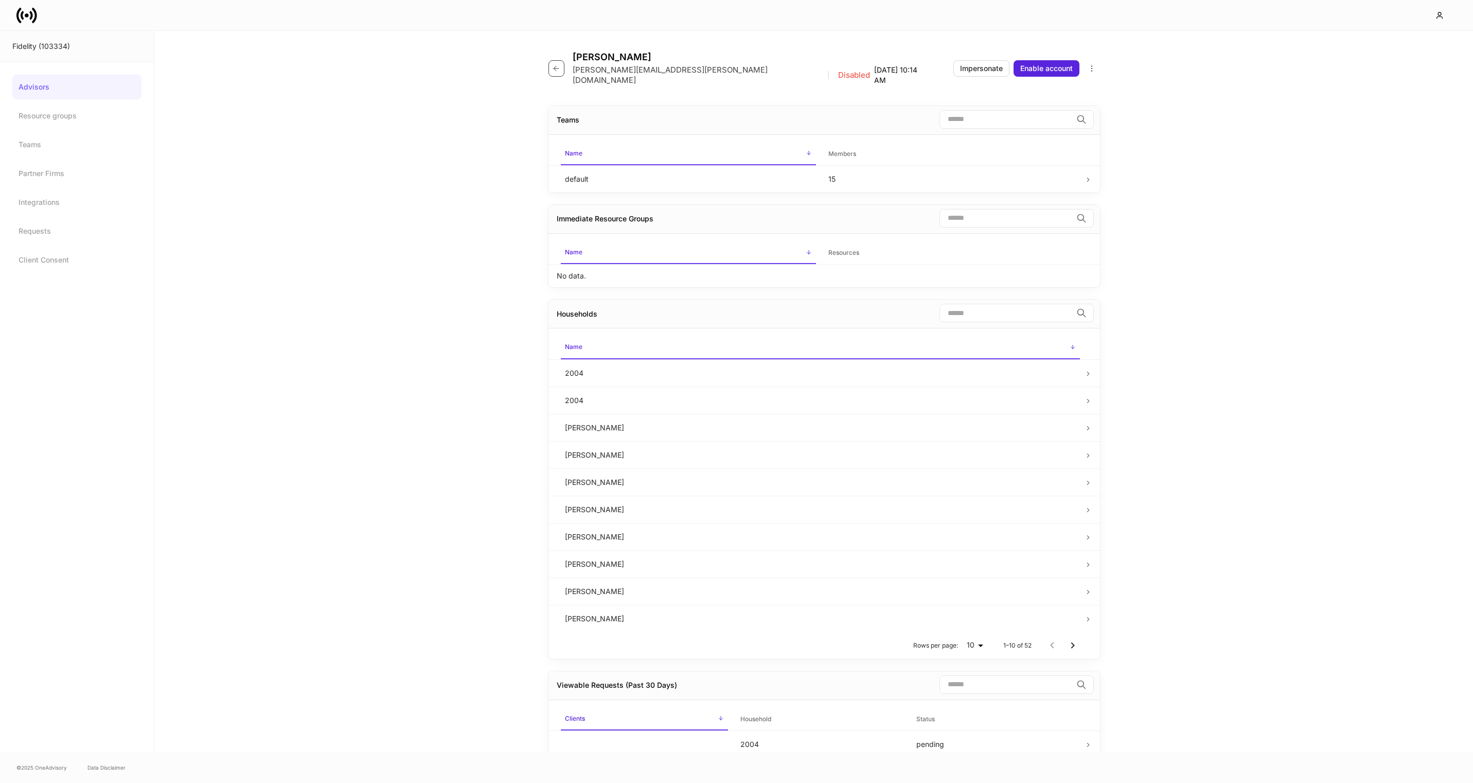
click at [554, 65] on icon "button" at bounding box center [556, 68] width 8 height 8
